Goal: Communication & Community: Submit feedback/report problem

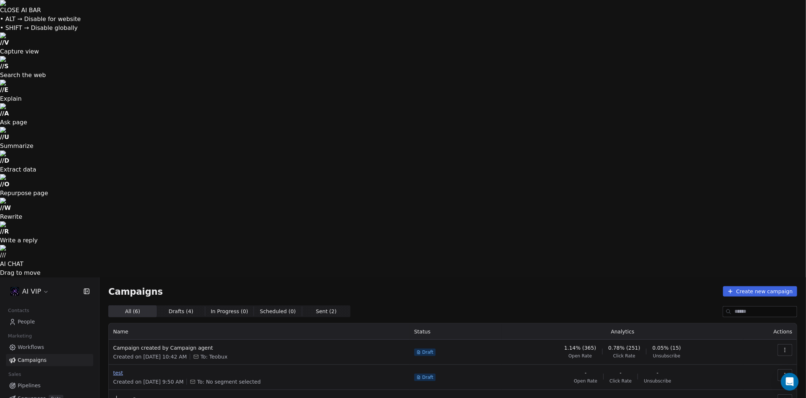
click at [116, 369] on span "test" at bounding box center [259, 372] width 292 height 7
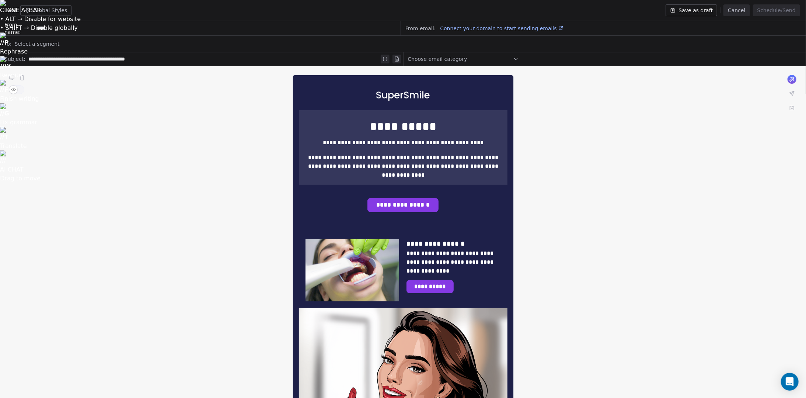
click at [735, 8] on button "Cancel" at bounding box center [736, 10] width 26 height 12
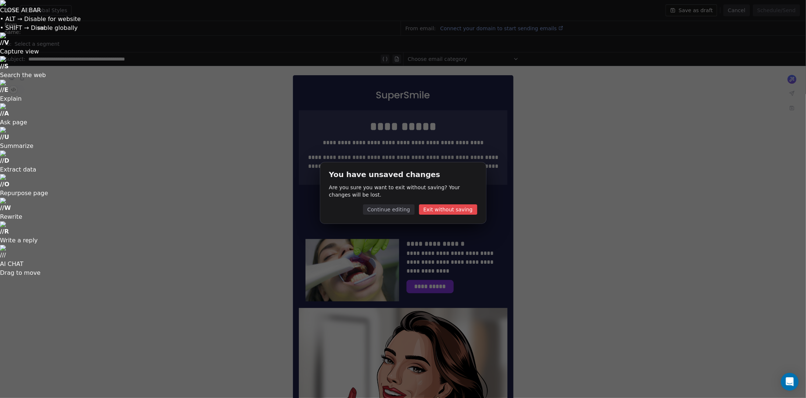
click at [405, 211] on button "Continue editing" at bounding box center [389, 209] width 52 height 10
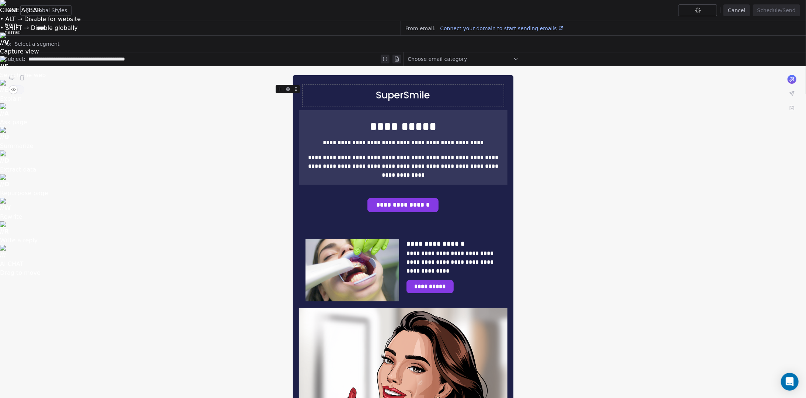
click at [515, 27] on span "Connect your domain to start sending emails" at bounding box center [498, 28] width 116 height 6
click at [736, 10] on button "Cancel" at bounding box center [736, 10] width 26 height 12
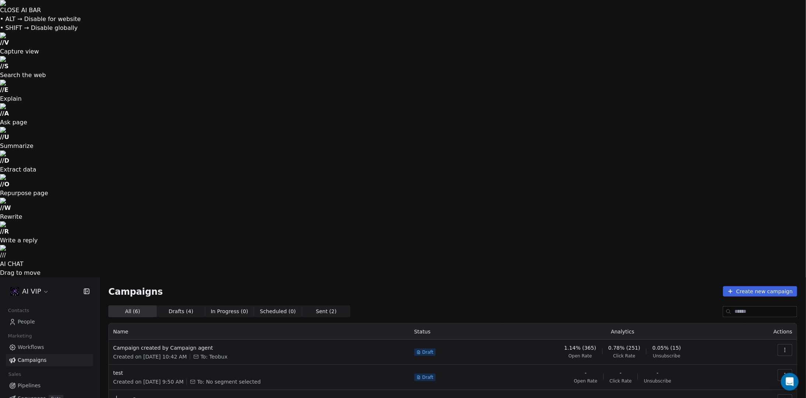
click at [783, 347] on icon "button" at bounding box center [785, 350] width 6 height 6
click at [730, 88] on span "Edit" at bounding box center [732, 89] width 11 height 9
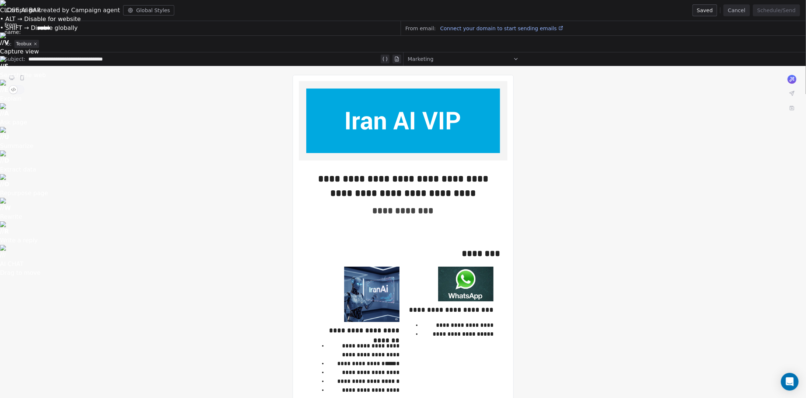
click at [533, 27] on span "Connect your domain to start sending emails" at bounding box center [498, 28] width 116 height 6
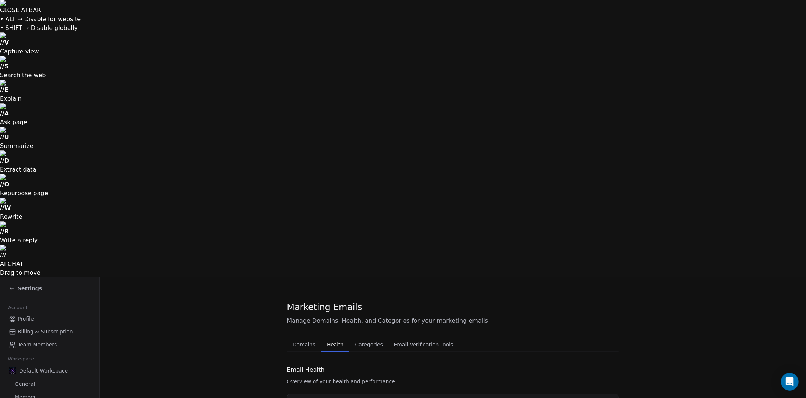
click at [332, 339] on span "Health" at bounding box center [335, 344] width 22 height 10
click at [358, 339] on span "Categories" at bounding box center [369, 344] width 34 height 10
click at [394, 339] on span "Email Verification Tools" at bounding box center [423, 344] width 65 height 10
click at [313, 339] on span "Domains" at bounding box center [304, 344] width 28 height 10
click at [796, 379] on div "Open Intercom Messenger" at bounding box center [790, 382] width 20 height 20
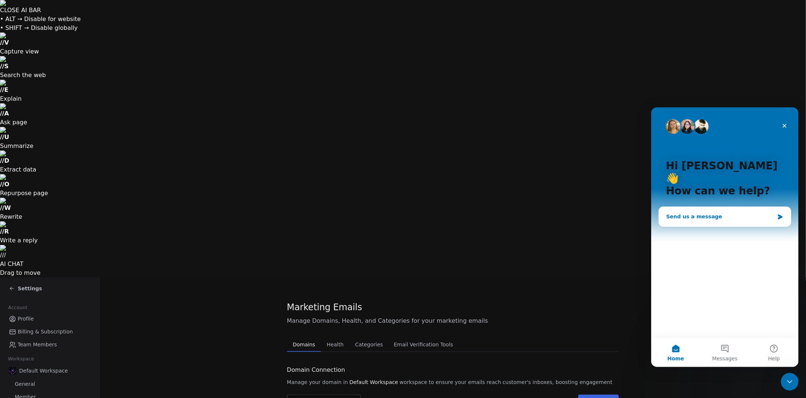
click at [710, 212] on div "Send us a message" at bounding box center [720, 216] width 108 height 8
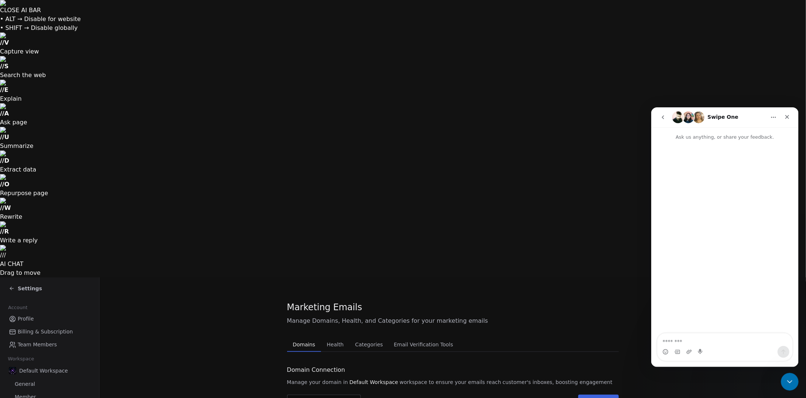
click at [701, 338] on textarea "Message…" at bounding box center [724, 339] width 135 height 13
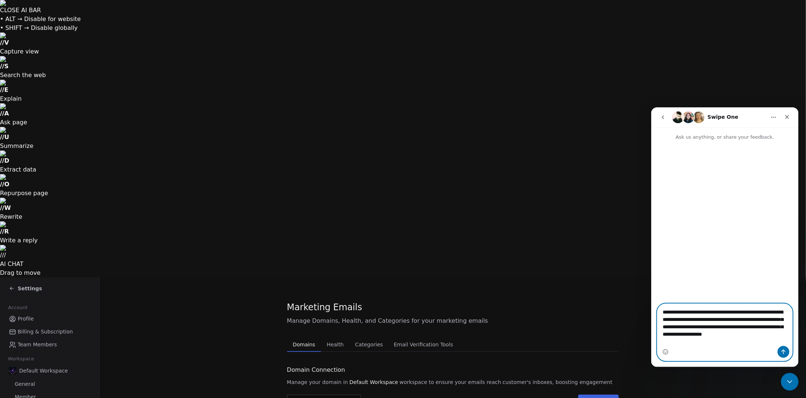
click at [692, 339] on textarea "**********" at bounding box center [724, 324] width 135 height 42
click at [704, 344] on textarea "**********" at bounding box center [724, 324] width 135 height 42
click at [734, 338] on textarea "**********" at bounding box center [724, 313] width 135 height 49
paste textarea "Message…"
type textarea "**********"
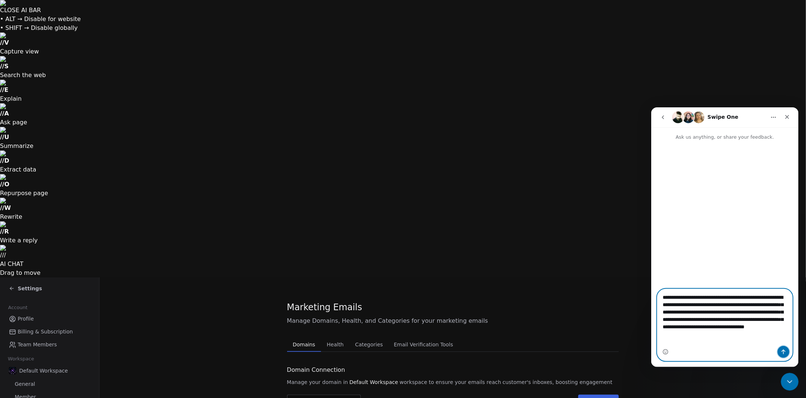
click at [781, 350] on icon "Send a message…" at bounding box center [783, 351] width 6 height 6
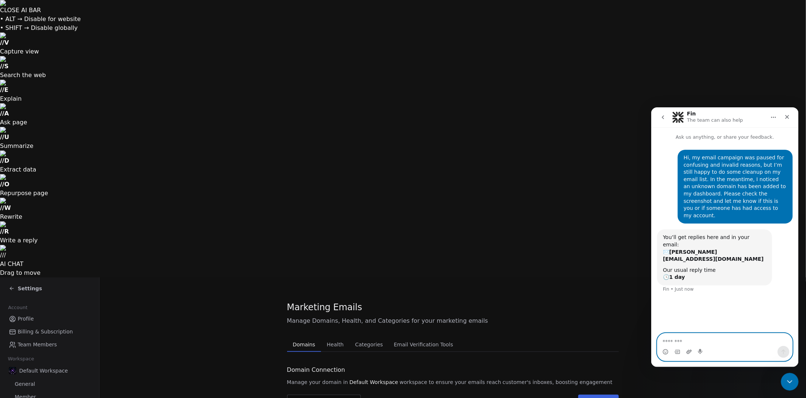
click at [688, 350] on icon "Upload attachment" at bounding box center [688, 351] width 5 height 4
click at [782, 352] on icon "Send a message…" at bounding box center [783, 351] width 6 height 6
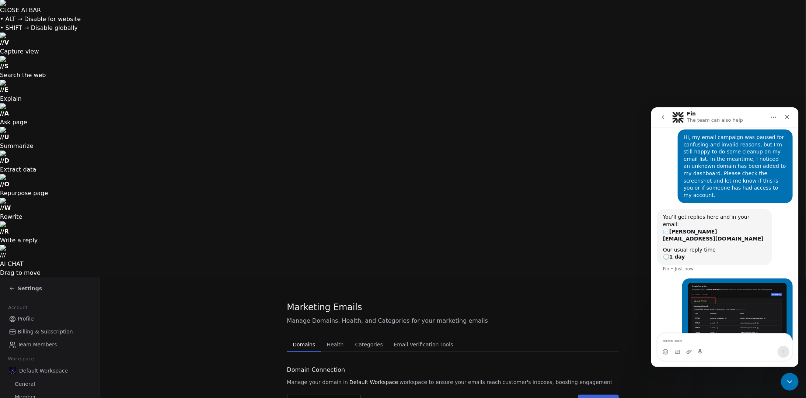
scroll to position [39, 0]
